Goal: Answer question/provide support

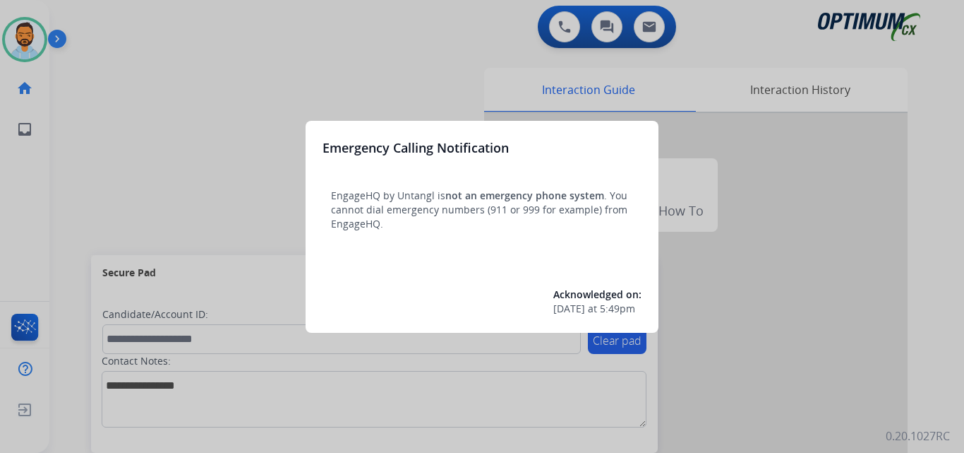
click at [169, 120] on div at bounding box center [482, 226] width 964 height 453
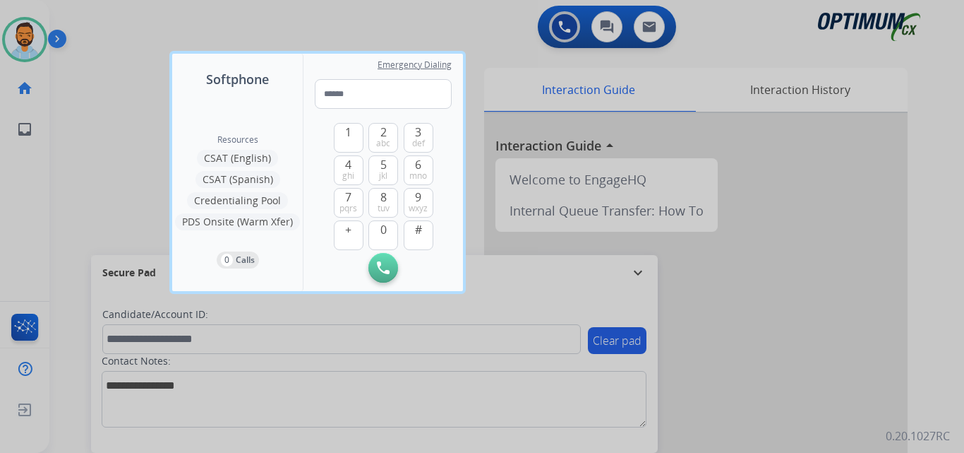
click at [103, 137] on div at bounding box center [482, 226] width 964 height 453
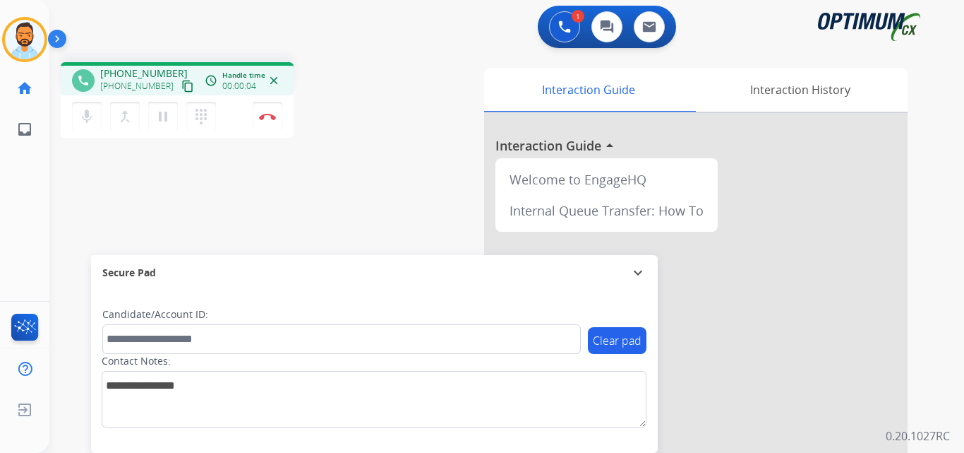
click at [181, 88] on mat-icon "content_copy" at bounding box center [187, 86] width 13 height 13
click at [272, 123] on button "Disconnect" at bounding box center [268, 117] width 30 height 30
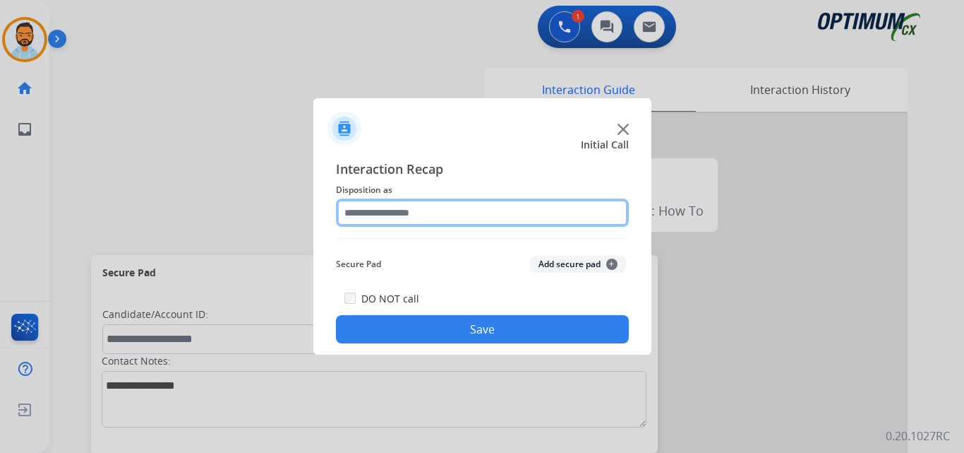
click at [499, 218] on input "text" at bounding box center [482, 212] width 293 height 28
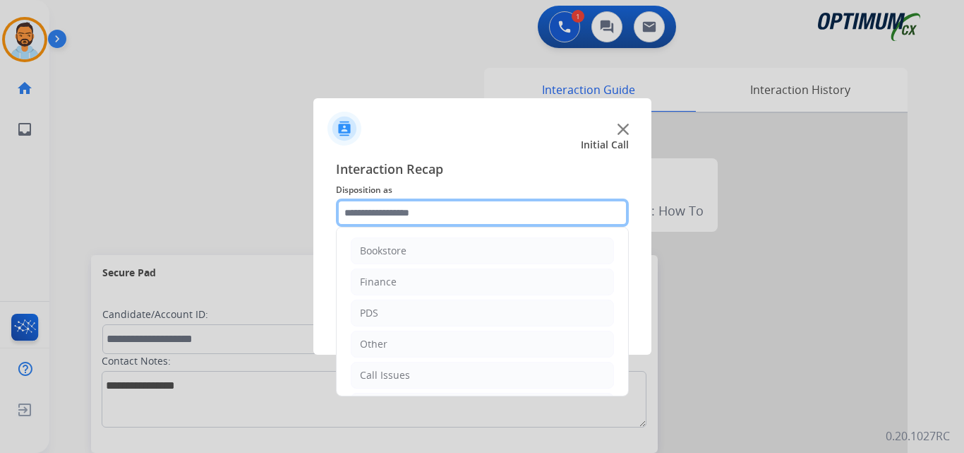
scroll to position [96, 0]
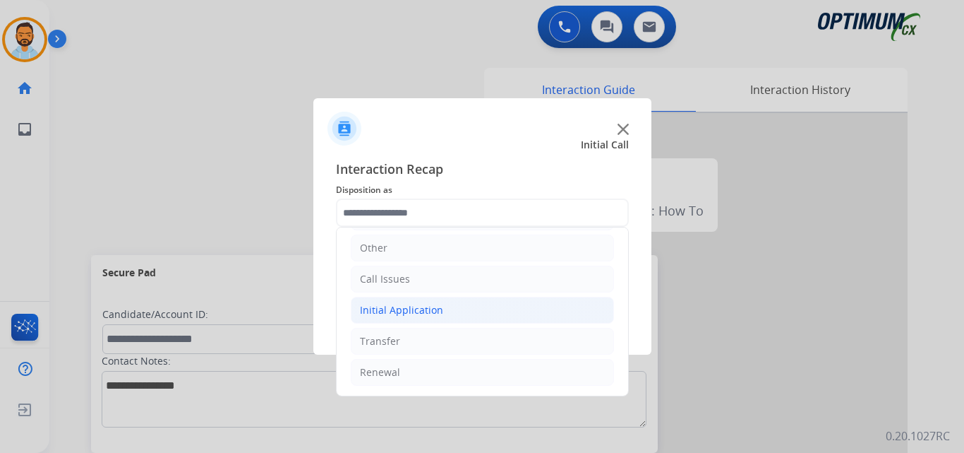
click at [427, 312] on div "Initial Application" at bounding box center [401, 310] width 83 height 14
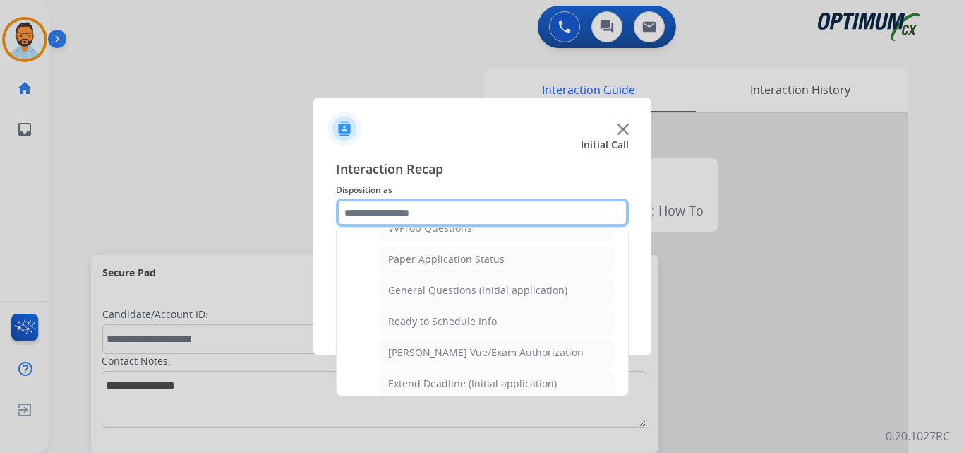
scroll to position [794, 0]
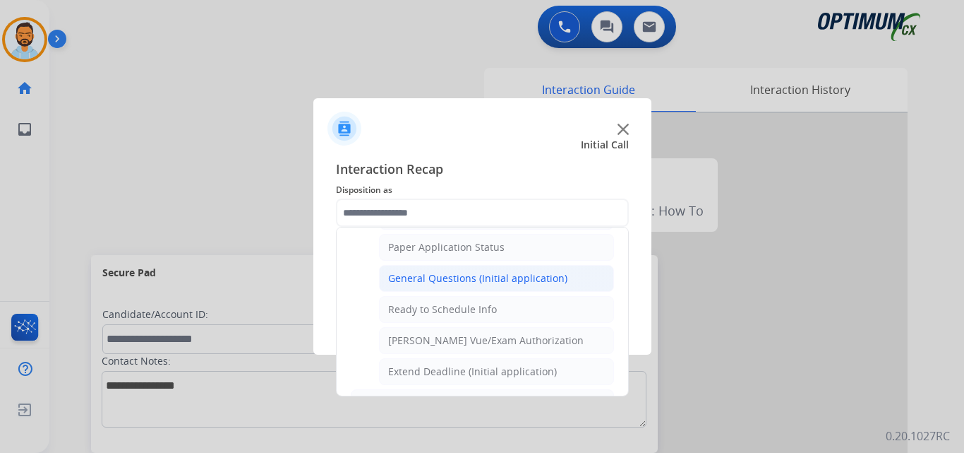
click at [520, 282] on div "General Questions (Initial application)" at bounding box center [477, 278] width 179 height 14
type input "**********"
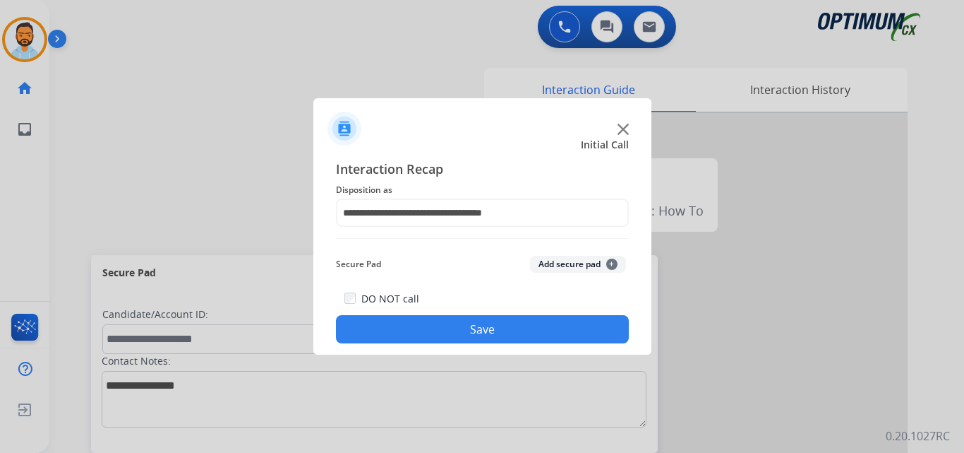
click at [539, 316] on button "Save" at bounding box center [482, 329] width 293 height 28
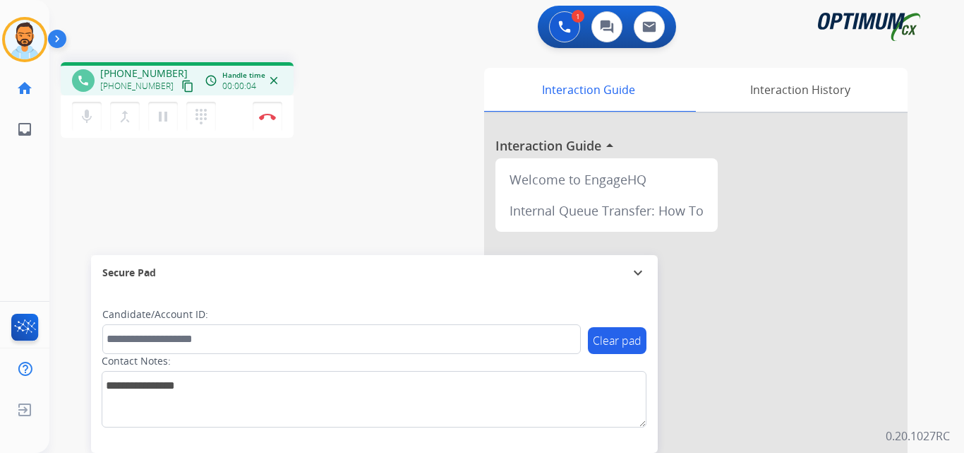
click at [179, 92] on button "content_copy" at bounding box center [187, 86] width 17 height 17
click at [266, 111] on button "Disconnect" at bounding box center [268, 117] width 30 height 30
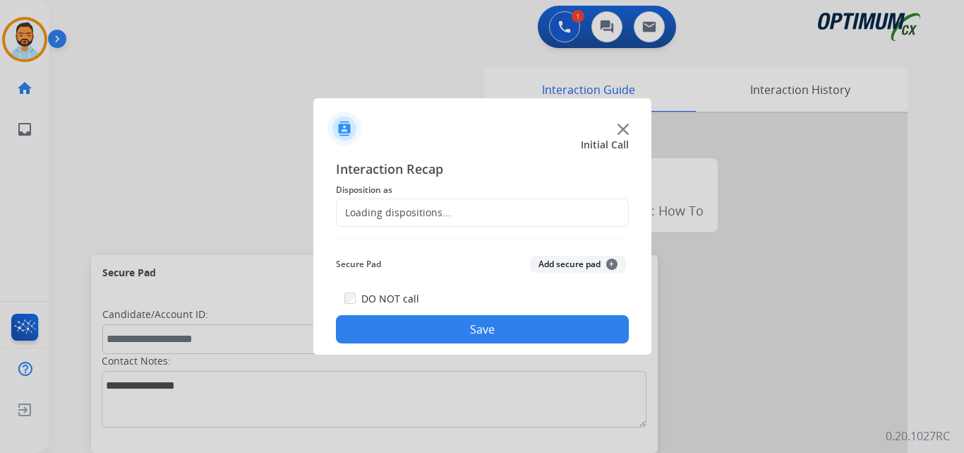
click at [467, 210] on div "Loading dispositions..." at bounding box center [482, 212] width 293 height 28
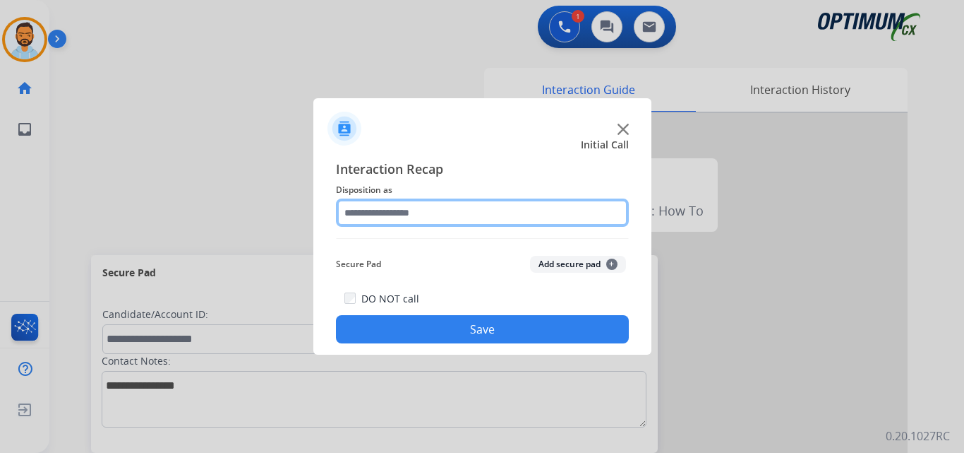
click at [453, 205] on input "text" at bounding box center [482, 212] width 293 height 28
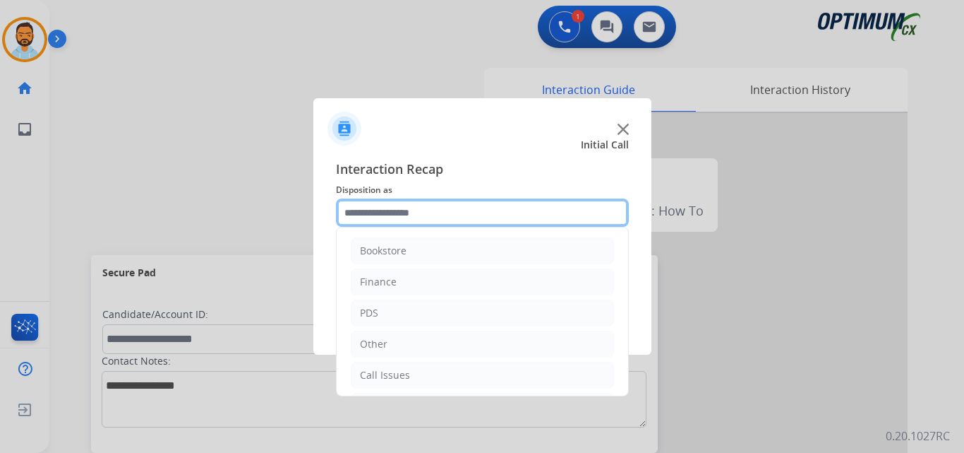
scroll to position [96, 0]
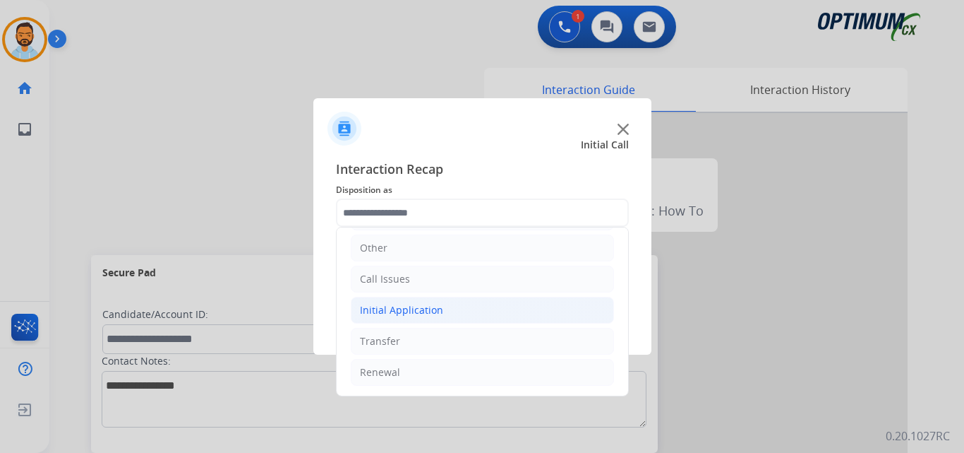
click at [441, 318] on li "Initial Application" at bounding box center [482, 310] width 263 height 27
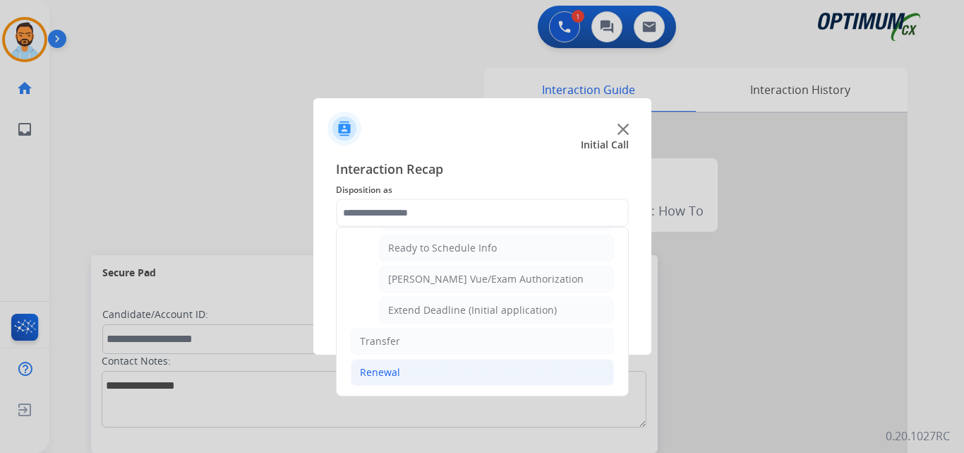
click at [397, 376] on div "Renewal" at bounding box center [380, 372] width 40 height 14
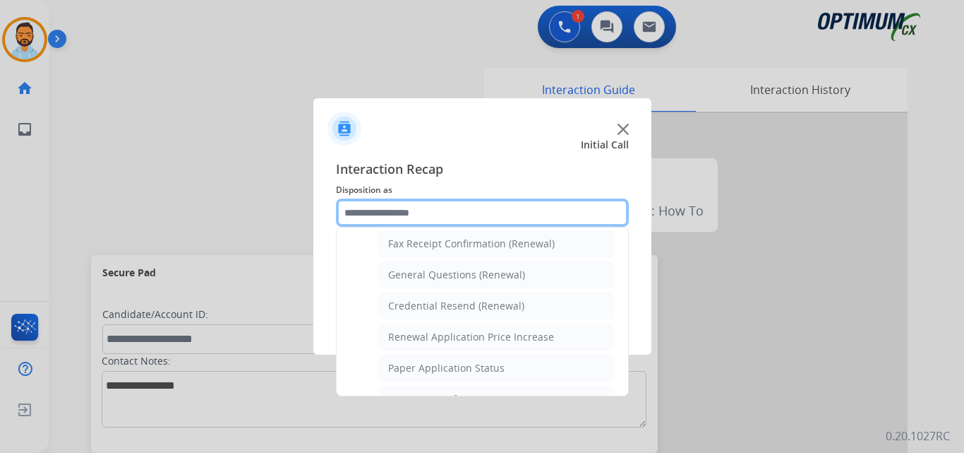
scroll to position [393, 0]
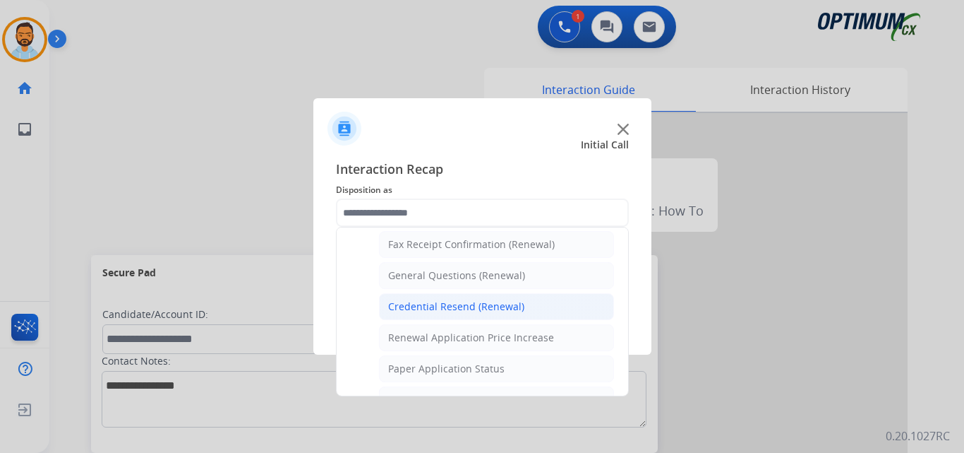
click at [476, 306] on div "Credential Resend (Renewal)" at bounding box center [456, 306] width 136 height 14
type input "**********"
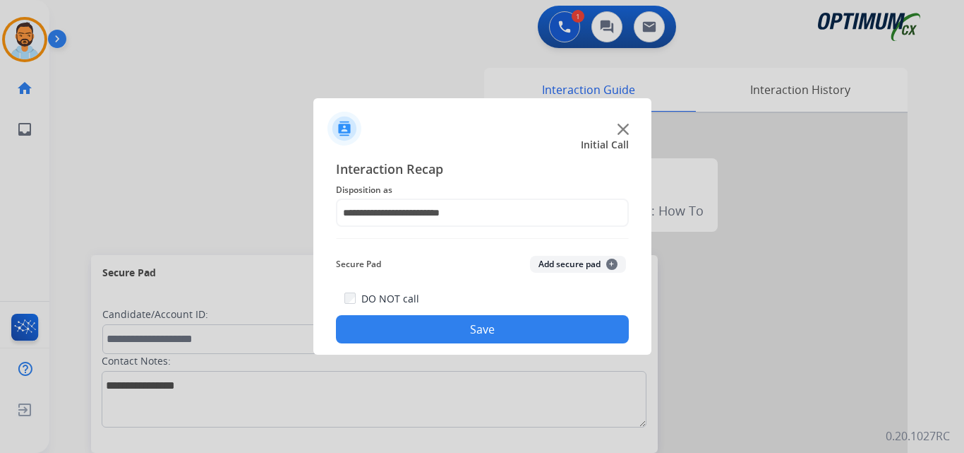
click at [444, 330] on button "Save" at bounding box center [482, 329] width 293 height 28
